Goal: Communication & Community: Share content

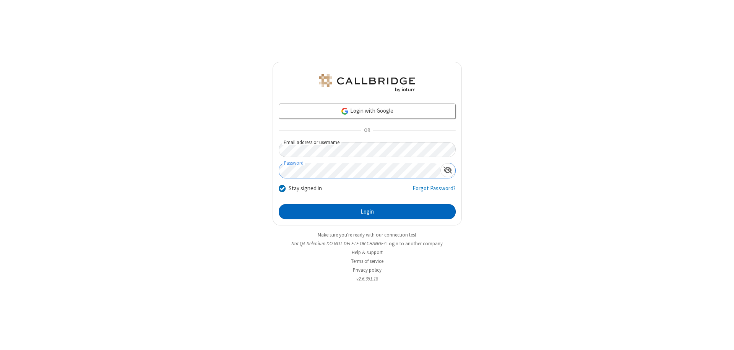
click at [367, 212] on button "Login" at bounding box center [367, 211] width 177 height 15
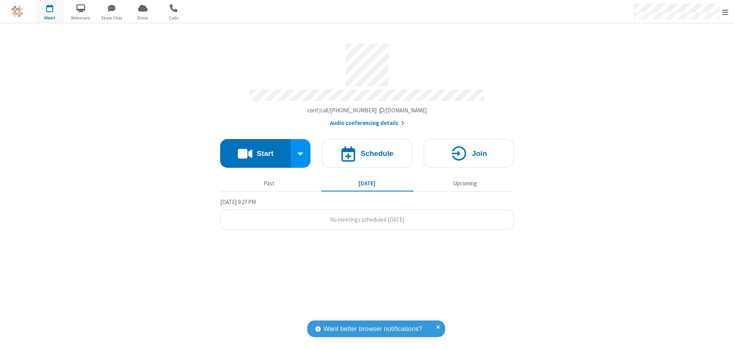
click at [255, 150] on button "Start" at bounding box center [255, 153] width 71 height 29
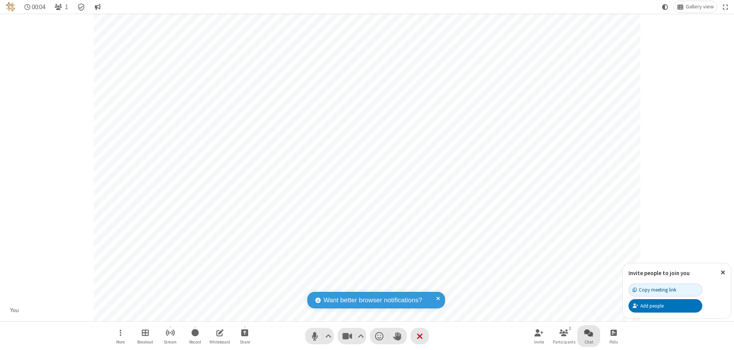
click at [589, 333] on span "Open chat" at bounding box center [588, 333] width 9 height 10
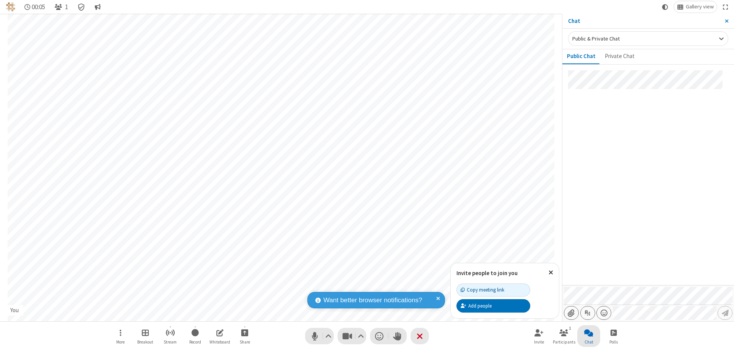
type input "C:\fakepath\doc_test.docx"
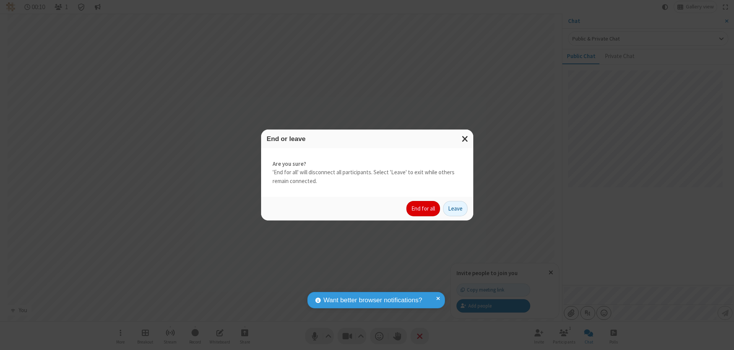
click at [424, 209] on button "End for all" at bounding box center [423, 208] width 34 height 15
